Goal: Find specific page/section: Find specific page/section

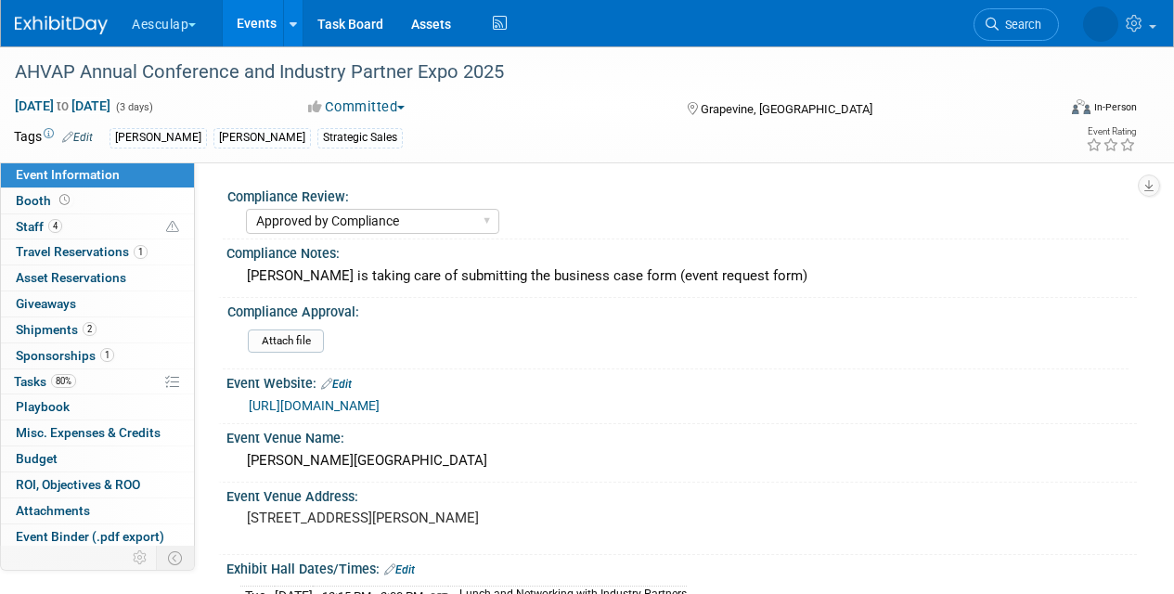
select select "Approved by Compliance"
select select "Strategic Sales"
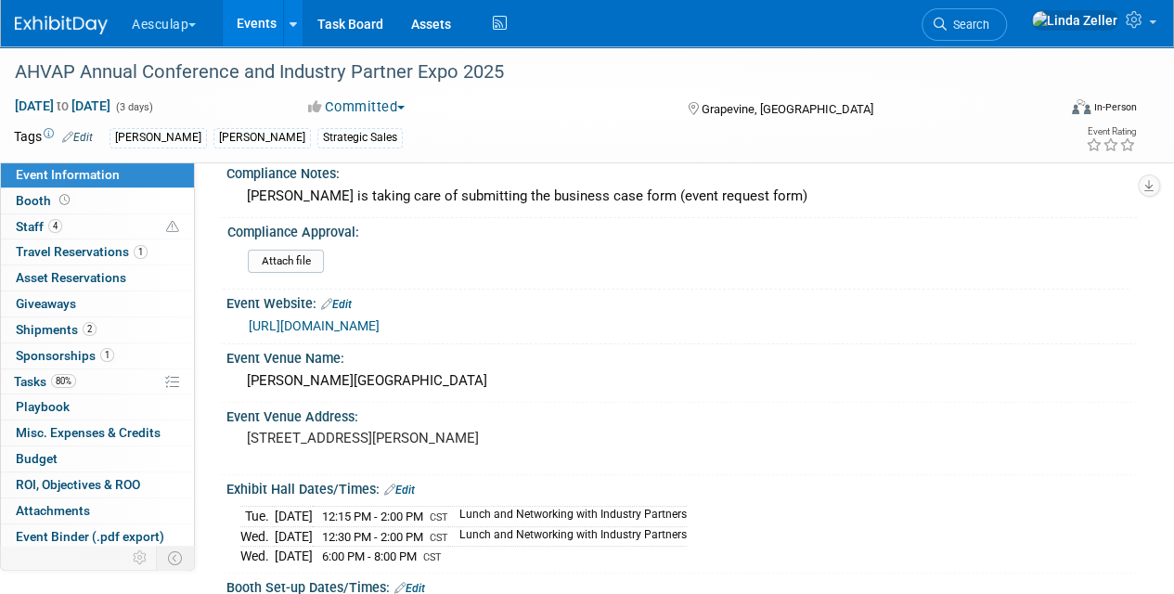
click at [990, 24] on span "Search" at bounding box center [968, 25] width 43 height 14
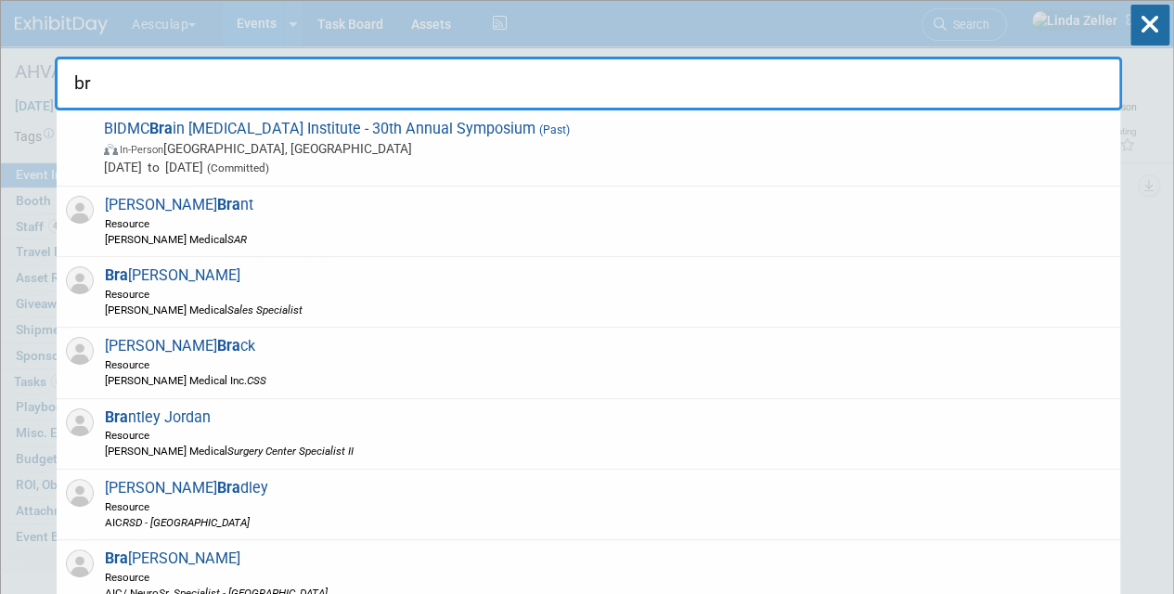
type input "b"
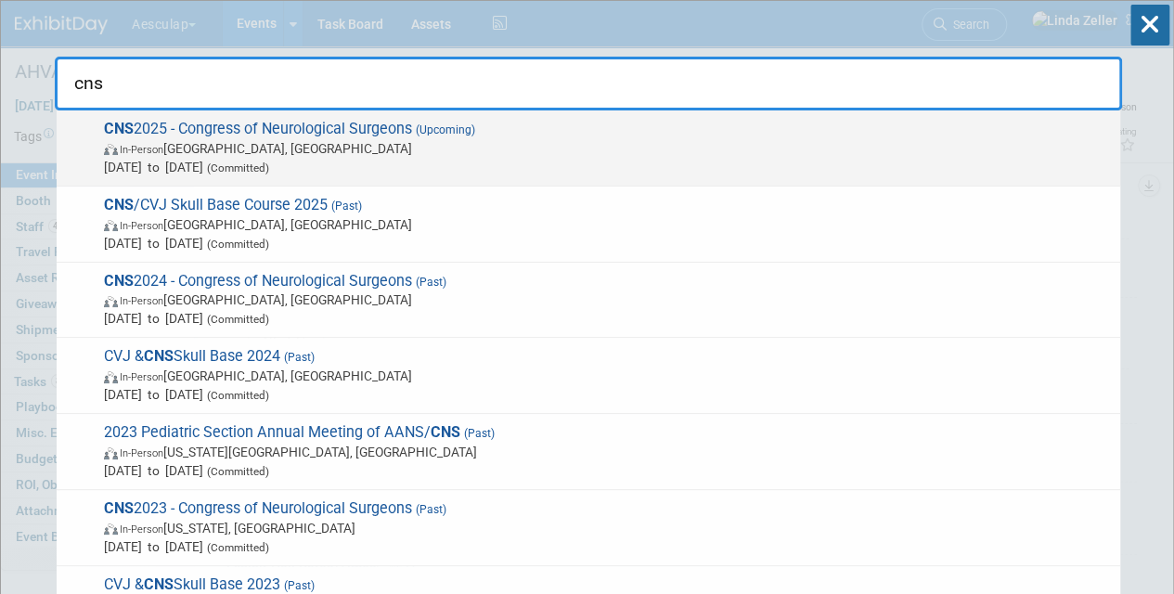
type input "cns"
click at [273, 154] on span "In-Person Los Angeles, CA" at bounding box center [607, 148] width 1007 height 19
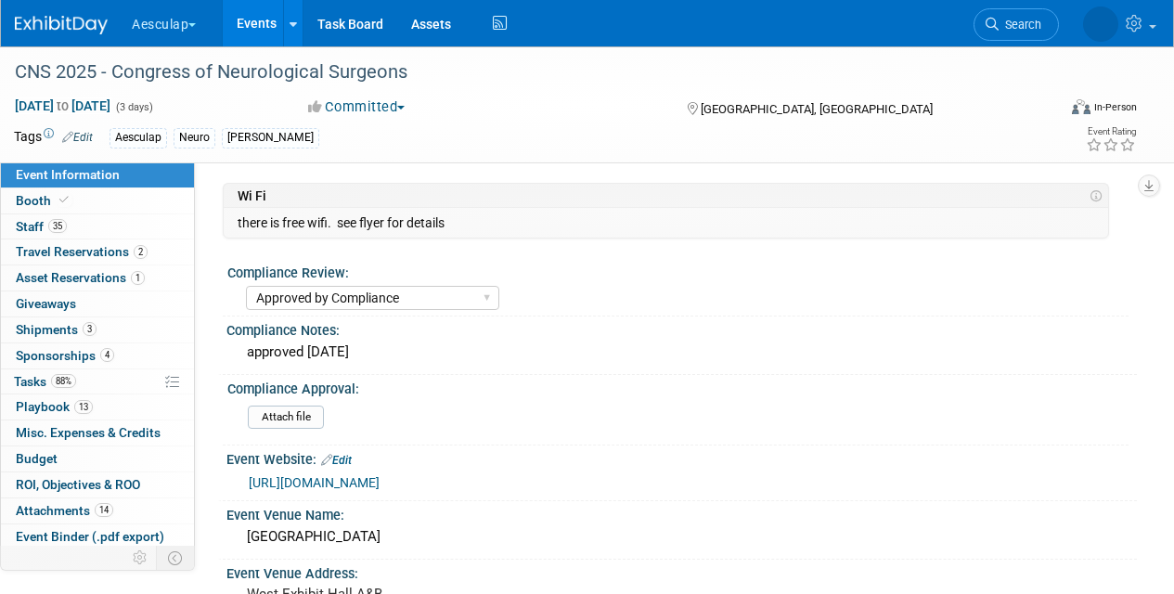
select select "Approved by Compliance"
select select "Neuro"
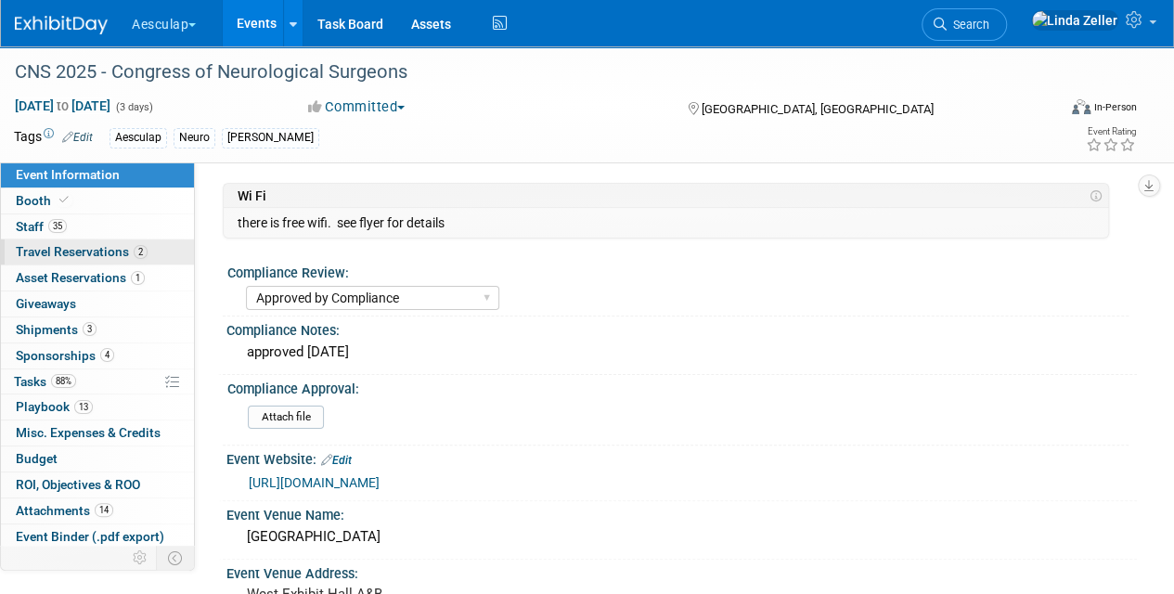
click at [33, 249] on span "Travel Reservations 2" at bounding box center [82, 251] width 132 height 15
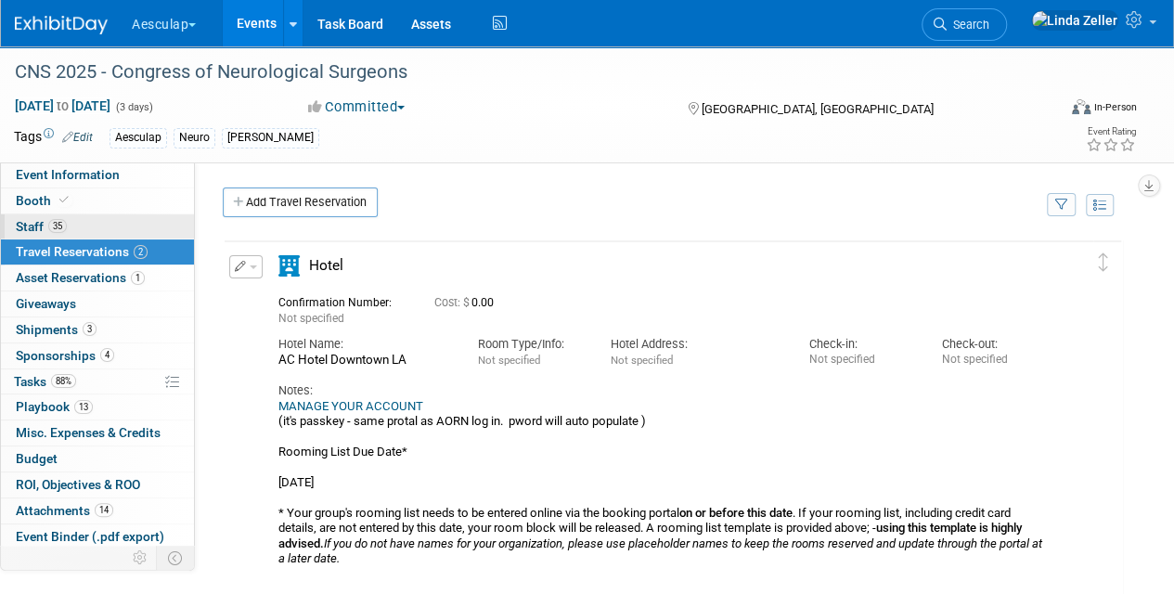
click at [56, 220] on span "35" at bounding box center [57, 226] width 19 height 14
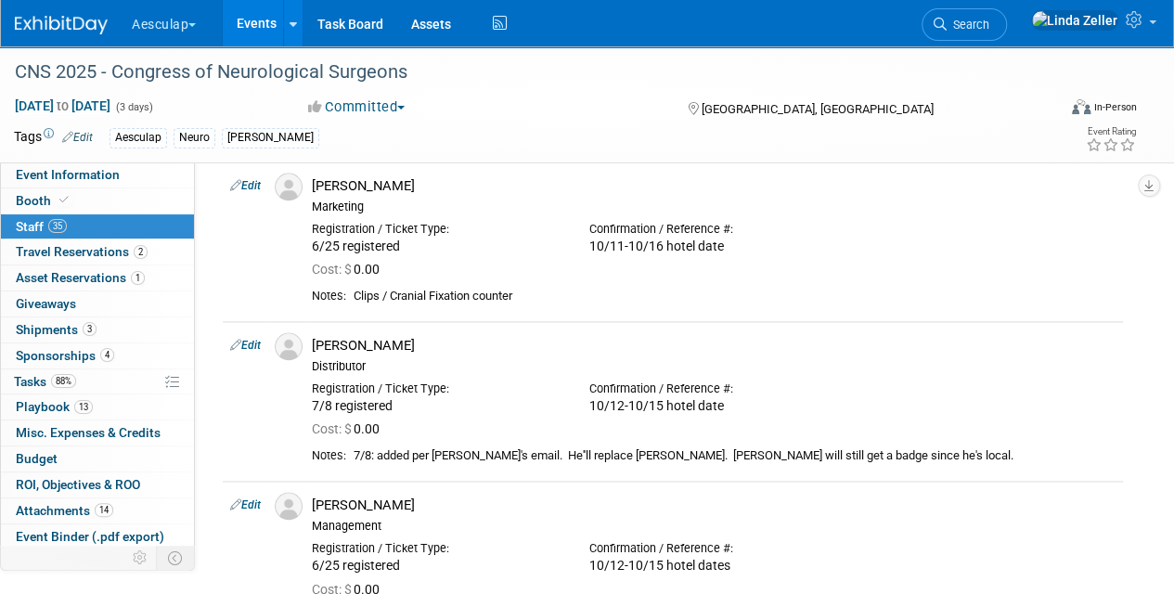
scroll to position [5029, 0]
